Goal: Check status: Check status

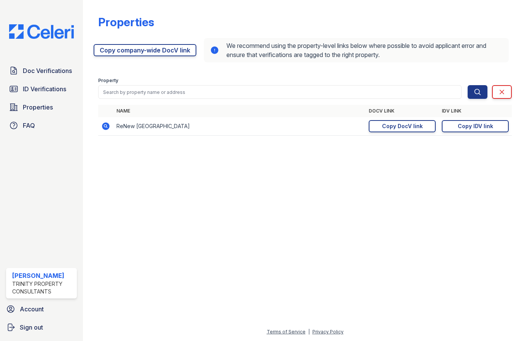
click at [250, 10] on div "Properties [URL][DOMAIN_NAME] Copy company-wide DocV link We recommend using th…" at bounding box center [305, 73] width 414 height 140
click at [46, 93] on span "ID Verifications" at bounding box center [44, 88] width 43 height 9
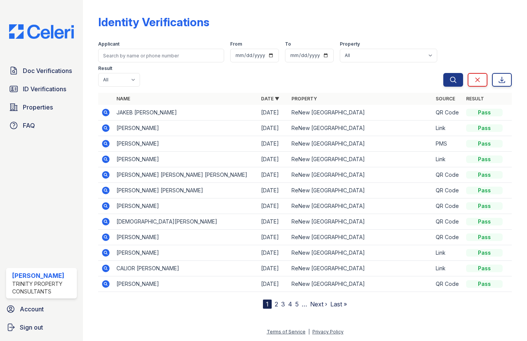
click at [277, 301] on link "2" at bounding box center [276, 305] width 3 height 8
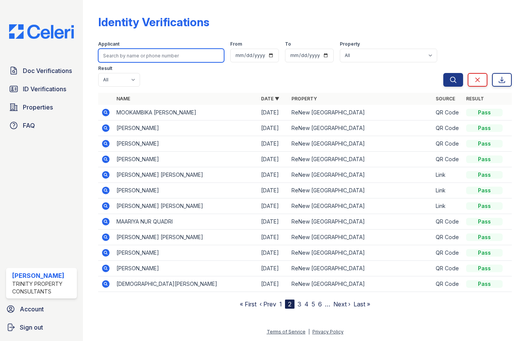
click at [166, 51] on input "search" at bounding box center [161, 56] width 126 height 14
type input "[DEMOGRAPHIC_DATA]"
click at [443, 73] on button "Search" at bounding box center [453, 80] width 20 height 14
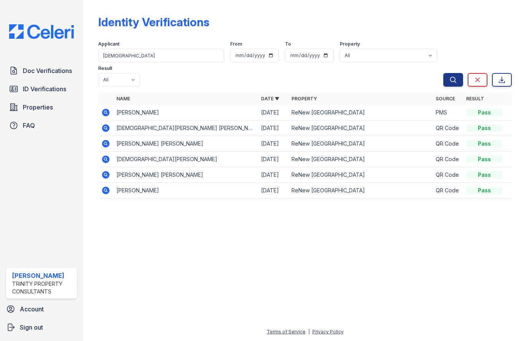
click at [106, 109] on icon at bounding box center [106, 113] width 8 height 8
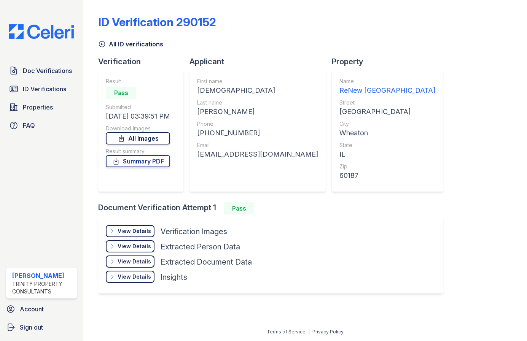
click at [139, 143] on link "All Images" at bounding box center [138, 138] width 64 height 12
click at [137, 162] on link "Summary PDF" at bounding box center [138, 161] width 64 height 12
click at [38, 87] on span "ID Verifications" at bounding box center [44, 88] width 43 height 9
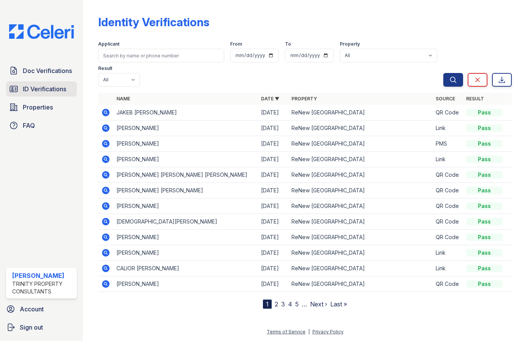
click at [35, 89] on span "ID Verifications" at bounding box center [44, 88] width 43 height 9
